Goal: Information Seeking & Learning: Find specific fact

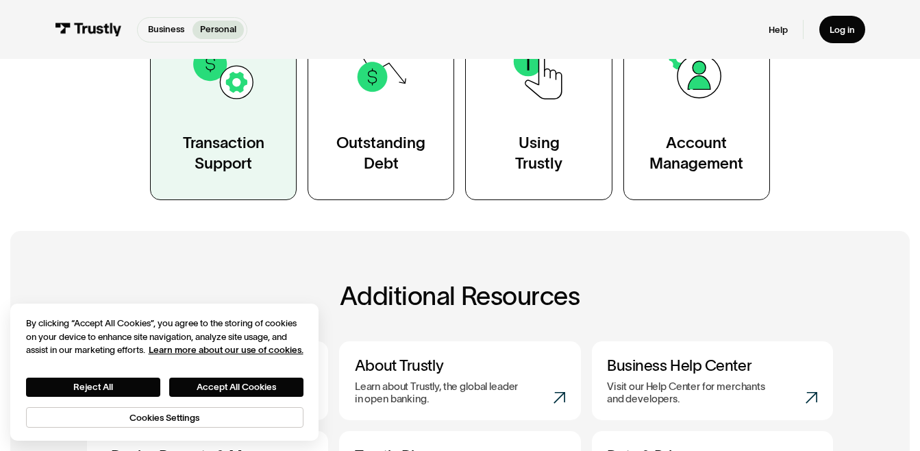
click at [240, 144] on div "Transaction Support" at bounding box center [224, 152] width 82 height 41
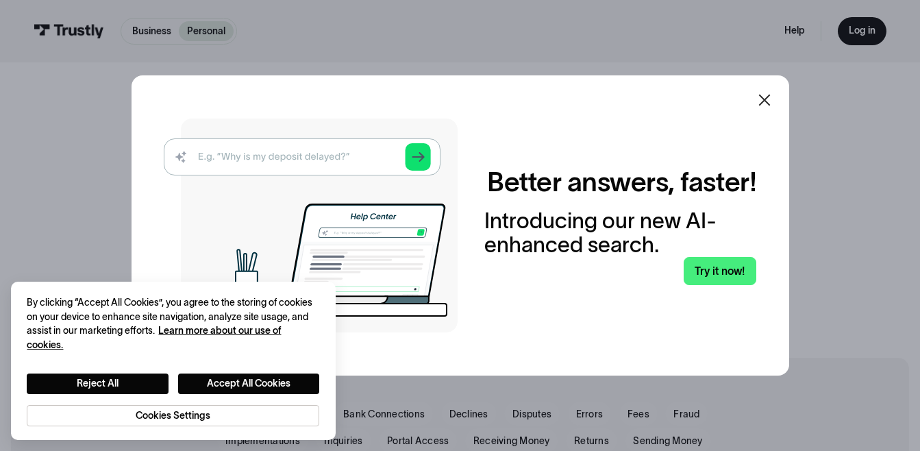
click at [770, 102] on icon at bounding box center [765, 100] width 12 height 12
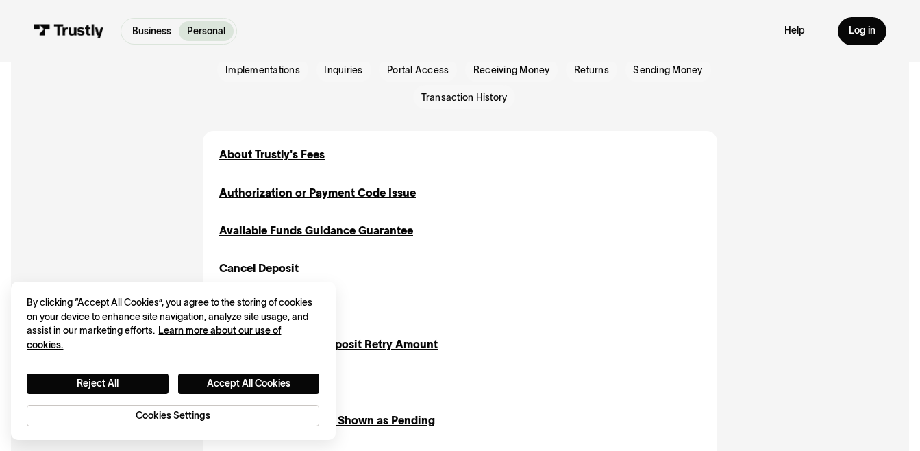
scroll to position [421, 0]
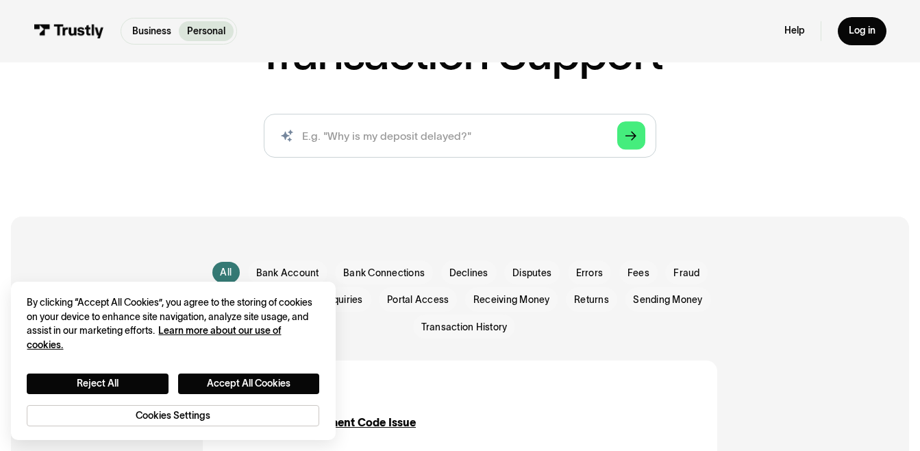
scroll to position [109, 0]
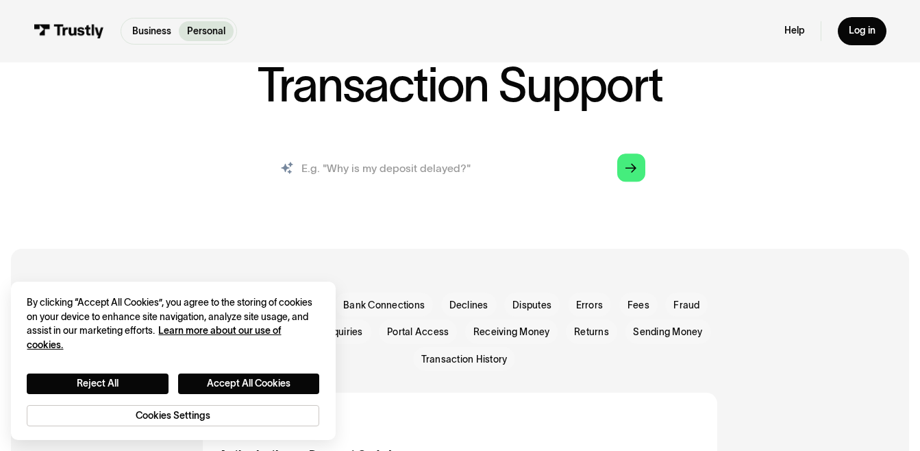
click at [403, 165] on input "search" at bounding box center [460, 167] width 393 height 43
type input "how to transfer to bank"
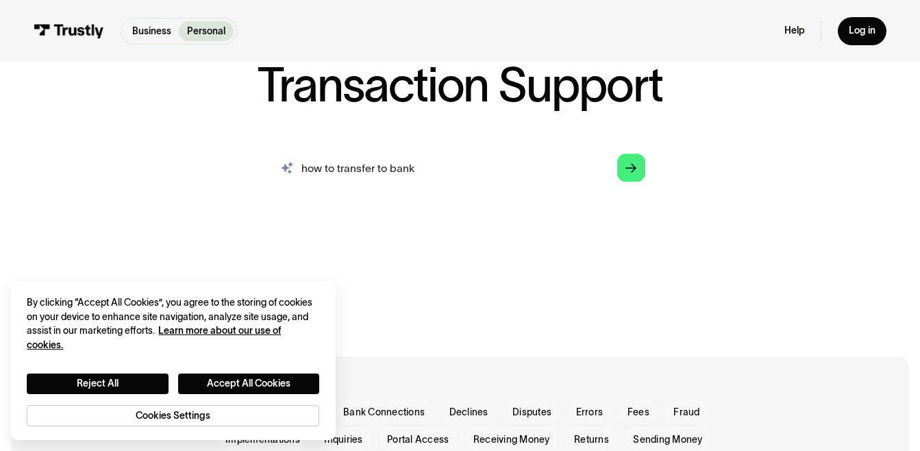
click at [611, 168] on input "how to transfer to bank" at bounding box center [460, 167] width 393 height 43
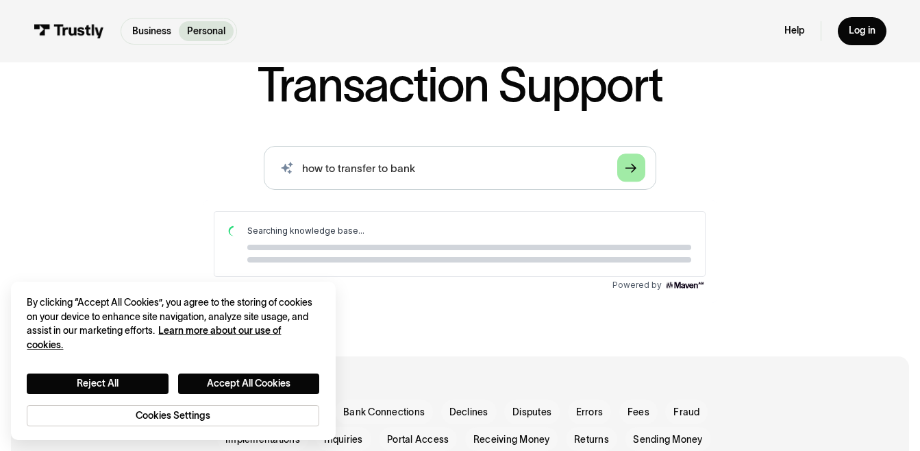
click at [632, 171] on icon "Arrow Right" at bounding box center [631, 169] width 11 height 12
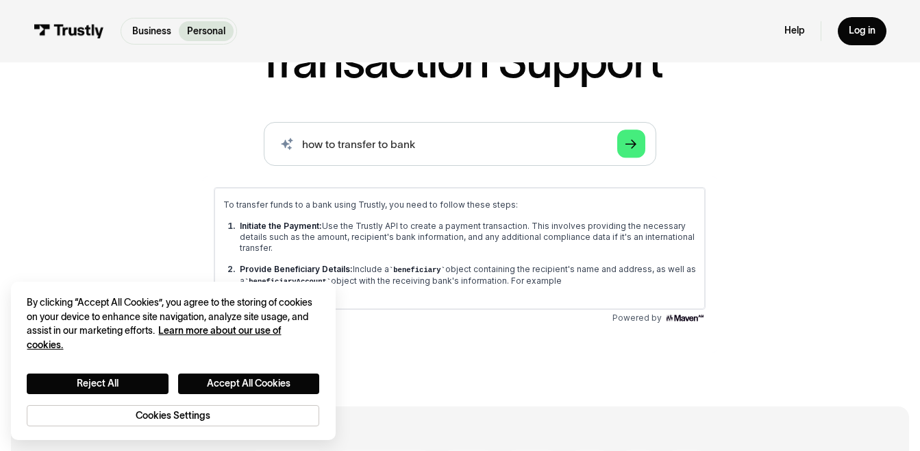
scroll to position [160, 0]
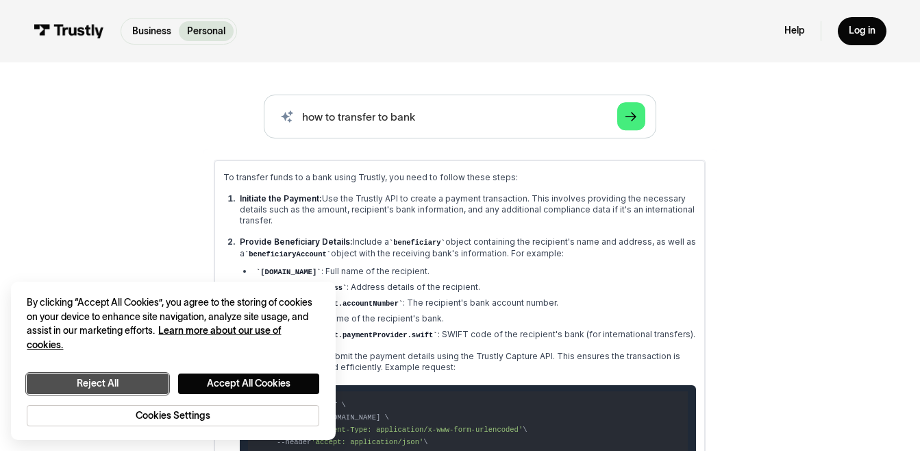
click at [152, 382] on button "Reject All" at bounding box center [97, 383] width 141 height 21
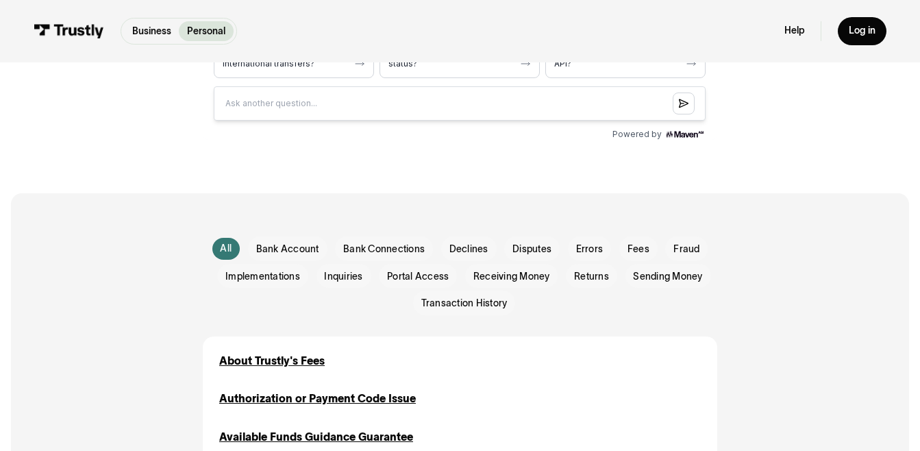
scroll to position [880, 0]
click at [508, 274] on span "Receiving Money" at bounding box center [511, 278] width 77 height 14
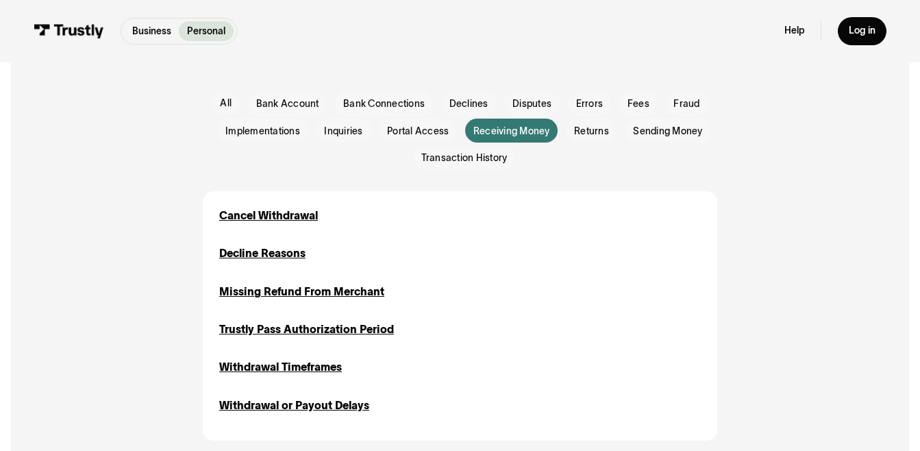
scroll to position [1072, 0]
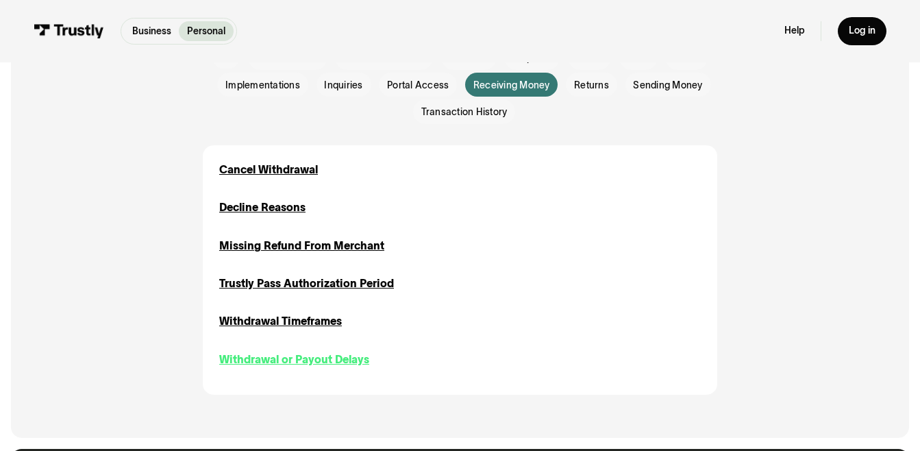
click at [332, 360] on div "Withdrawal or Payout Delays" at bounding box center [294, 360] width 150 height 16
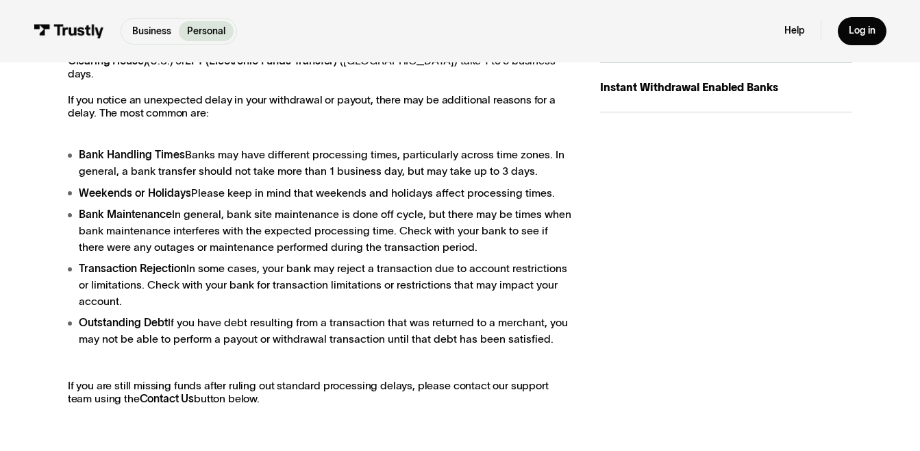
scroll to position [349, 0]
click at [646, 87] on div "Instant Withdrawal Enabled Banks" at bounding box center [726, 88] width 253 height 16
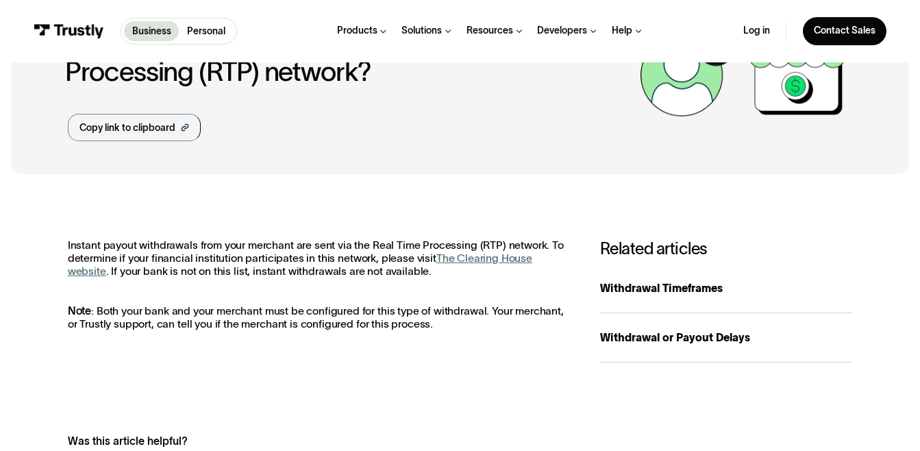
scroll to position [101, 0]
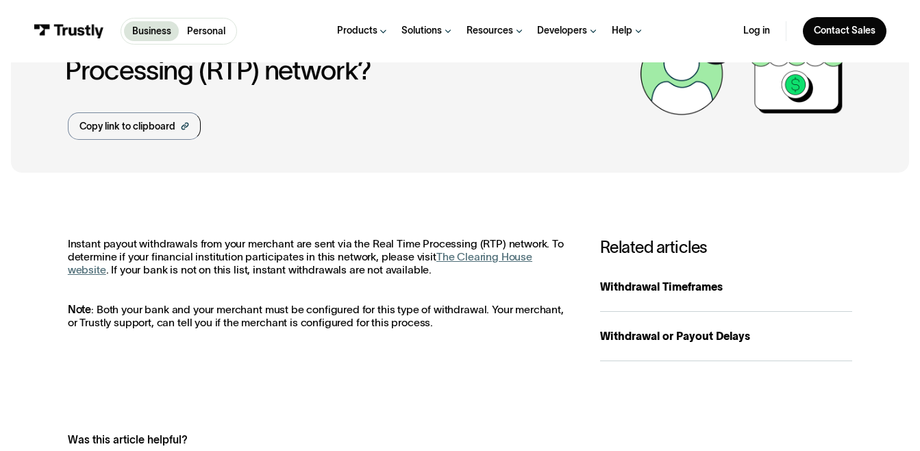
click at [517, 258] on link "The Clearing House website" at bounding box center [300, 263] width 465 height 25
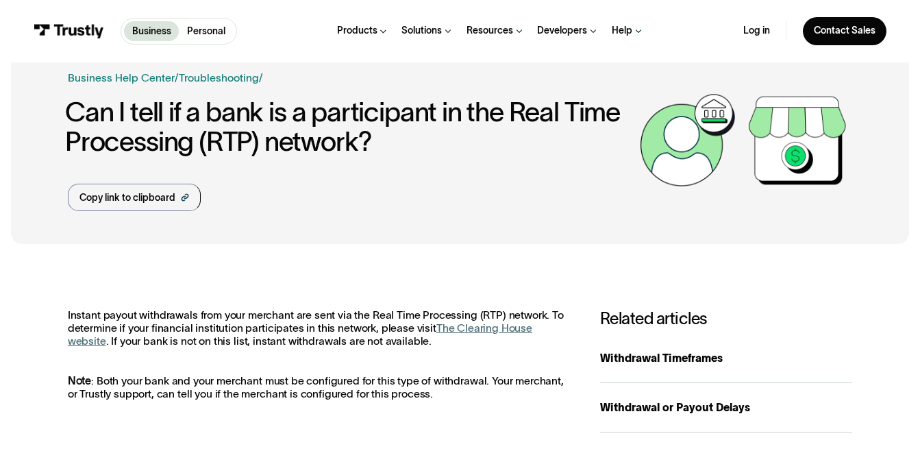
scroll to position [0, 0]
